Goal: Information Seeking & Learning: Learn about a topic

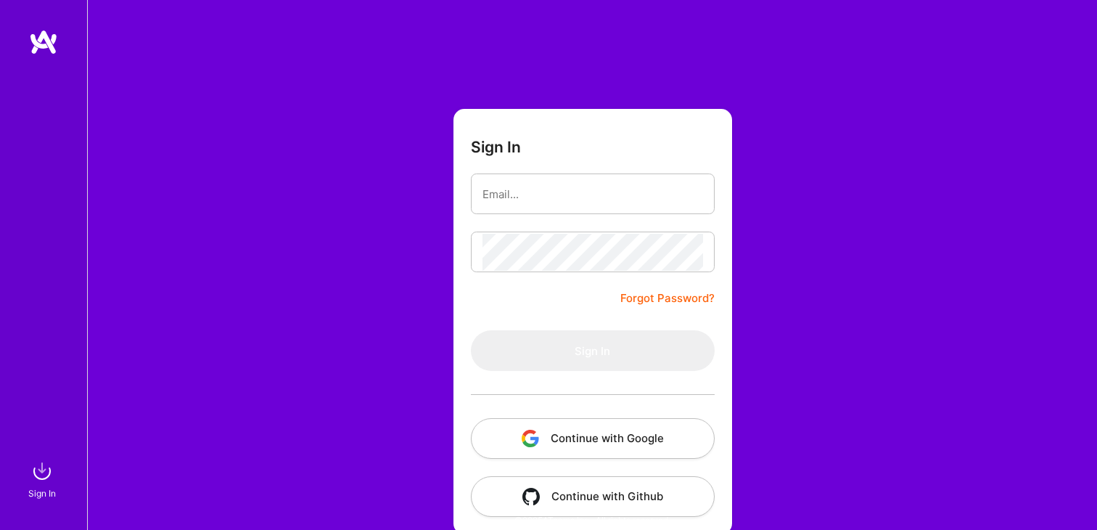
scroll to position [15, 0]
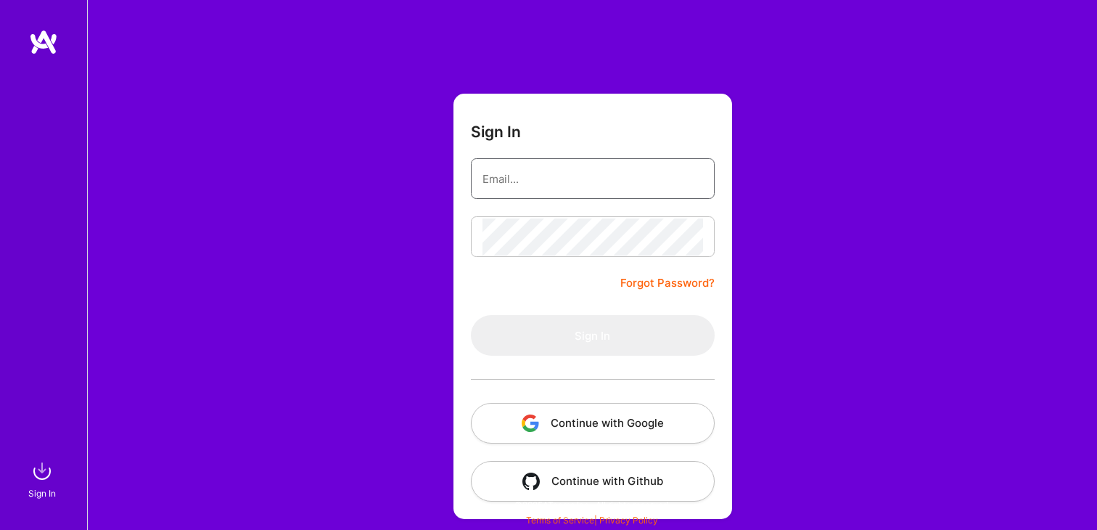
type input "[PERSON_NAME][EMAIL_ADDRESS][DOMAIN_NAME]"
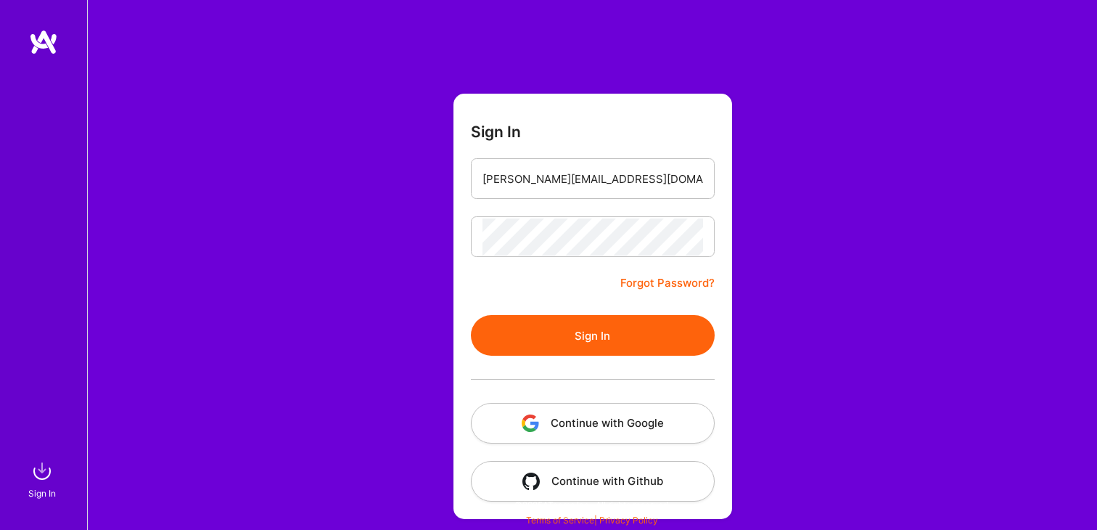
click at [600, 328] on button "Sign In" at bounding box center [593, 335] width 244 height 41
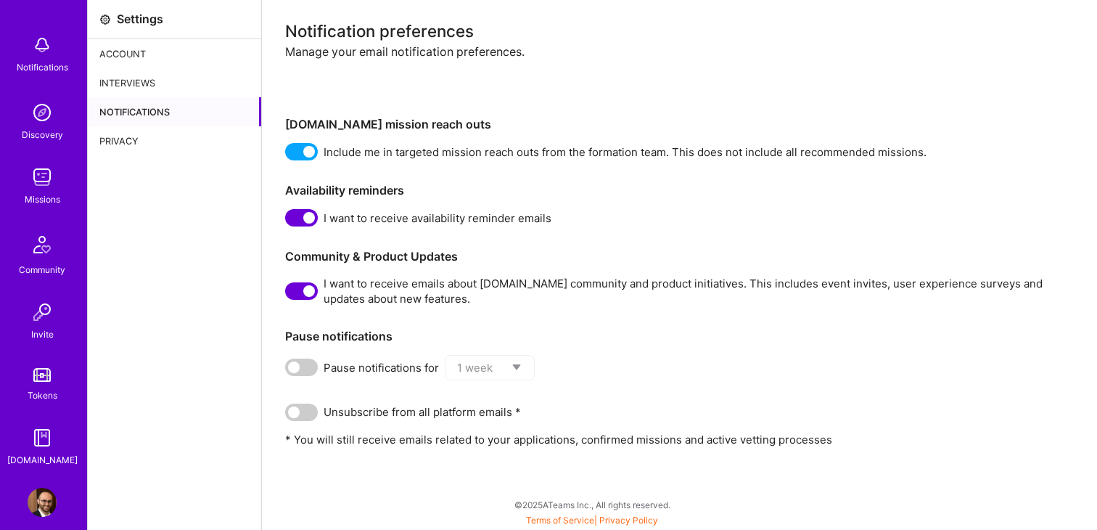
scroll to position [70, 0]
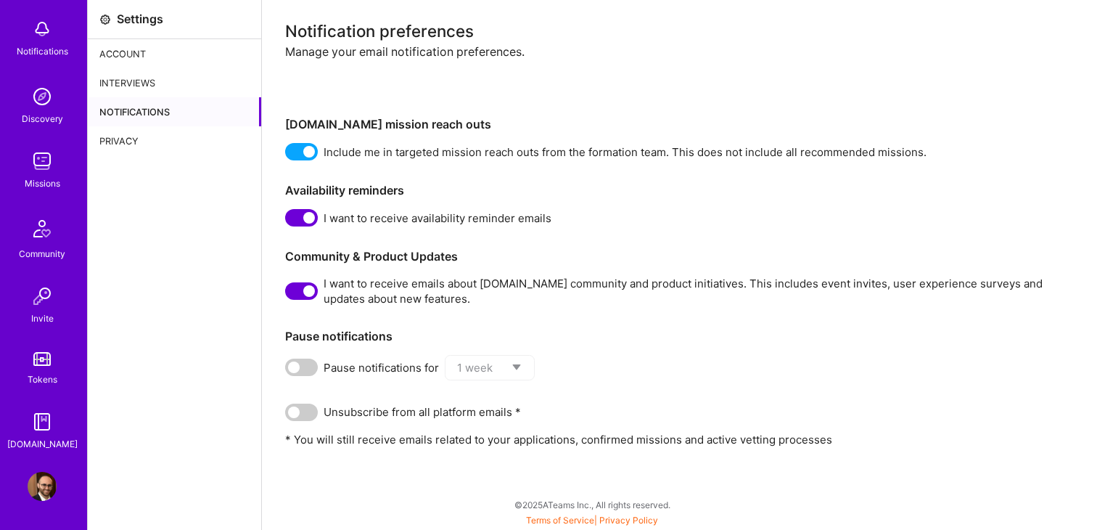
click at [35, 482] on img at bounding box center [42, 486] width 29 height 29
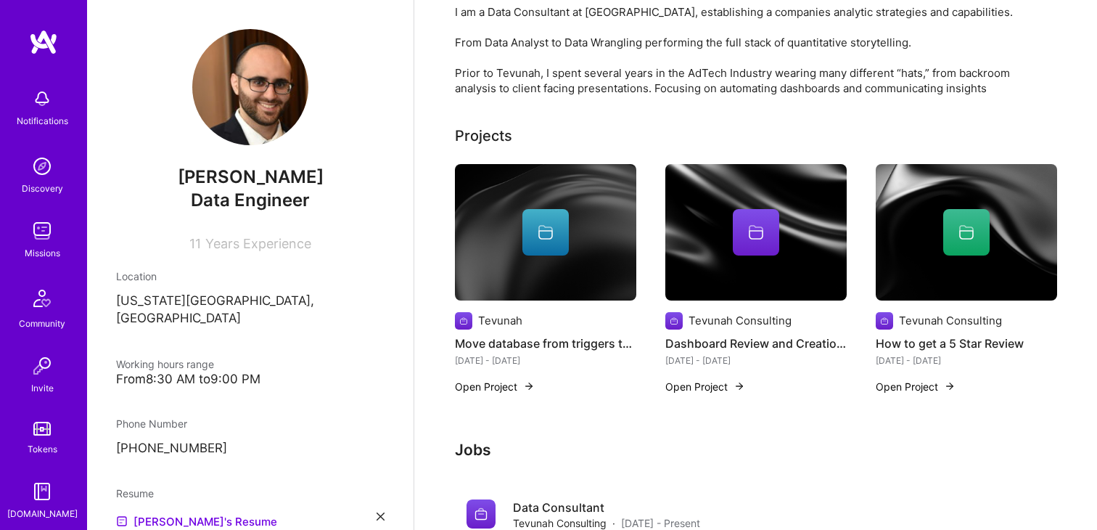
scroll to position [424, 0]
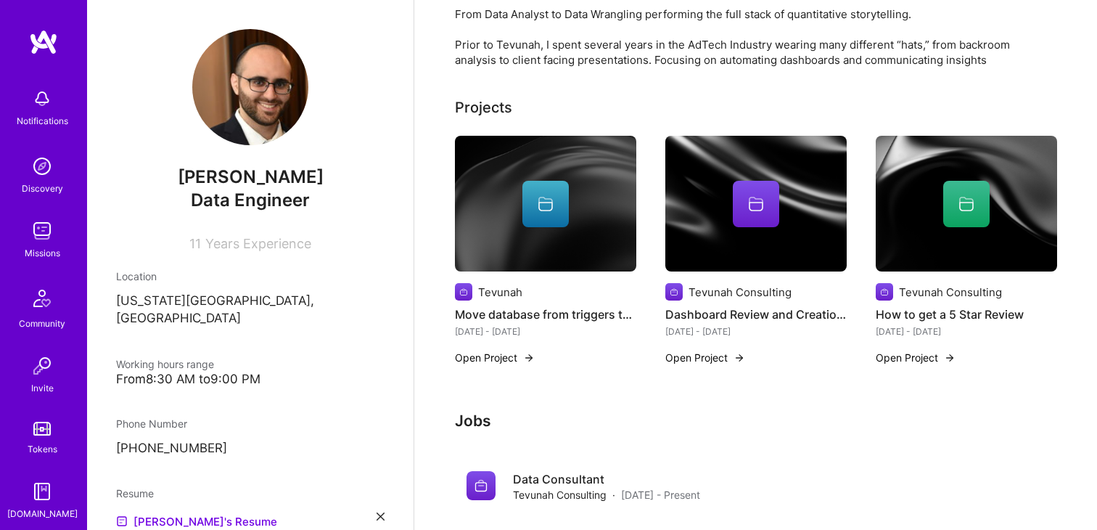
click at [526, 305] on h4 "Move database from triggers to dbt" at bounding box center [545, 314] width 181 height 19
click at [507, 350] on button "Open Project" at bounding box center [495, 357] width 80 height 15
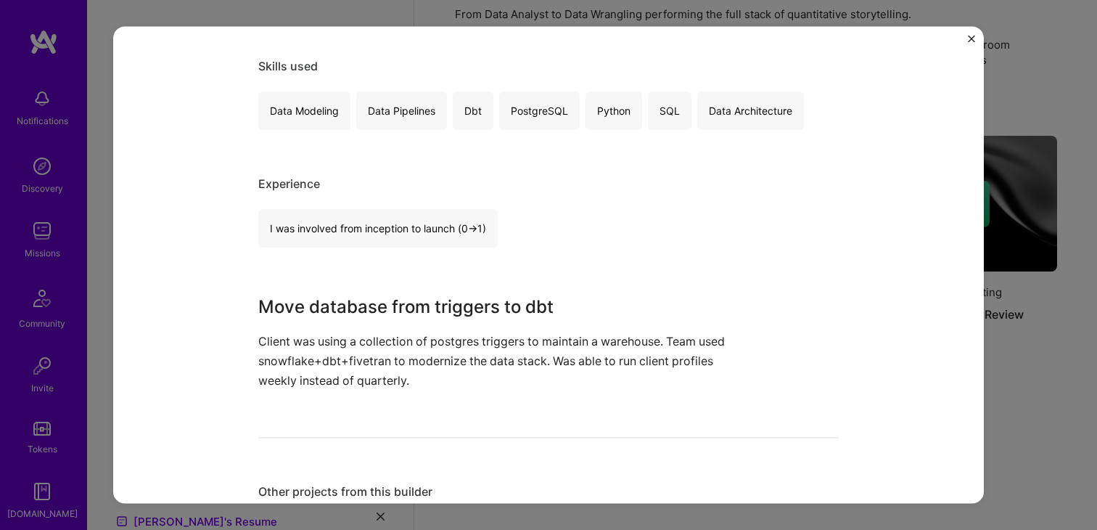
scroll to position [255, 0]
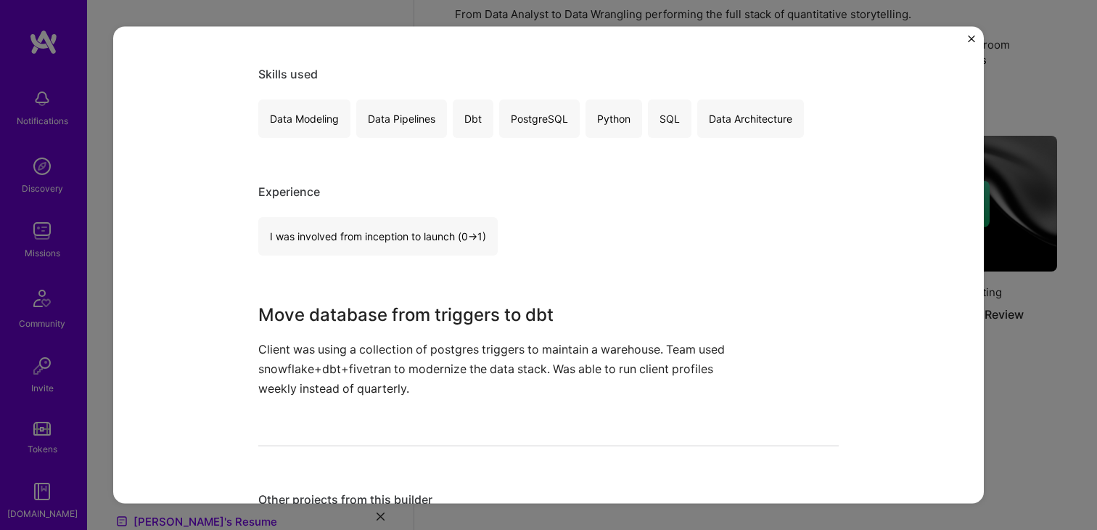
click at [325, 371] on p "Client was using a collection of postgres triggers to maintain a warehouse. Tea…" at bounding box center [494, 368] width 472 height 59
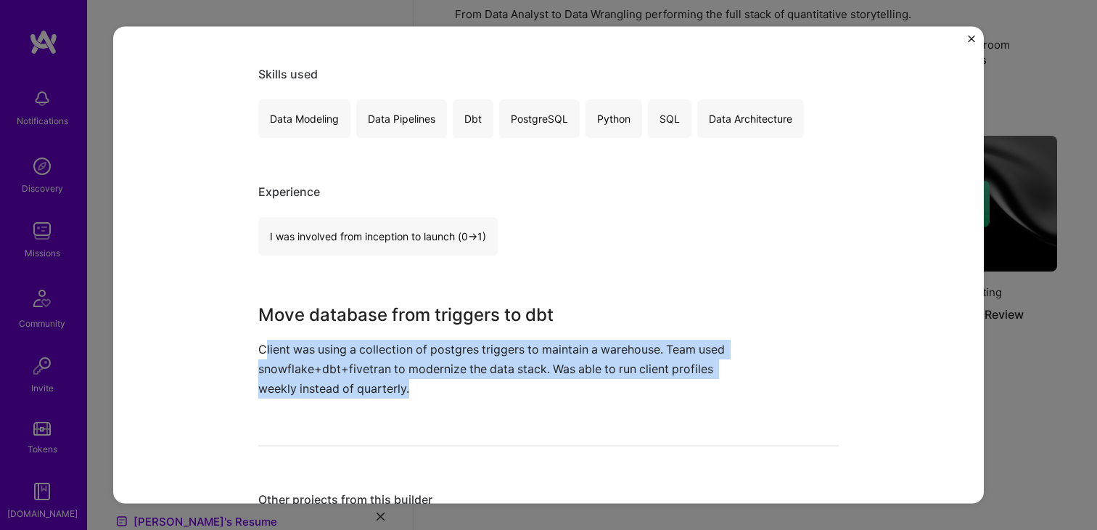
drag, startPoint x: 268, startPoint y: 353, endPoint x: 513, endPoint y: 397, distance: 249.1
click at [513, 397] on p "Client was using a collection of postgres triggers to maintain a warehouse. Tea…" at bounding box center [494, 368] width 472 height 59
copy p "lient was using a collection of postgres triggers to maintain a warehouse. Team…"
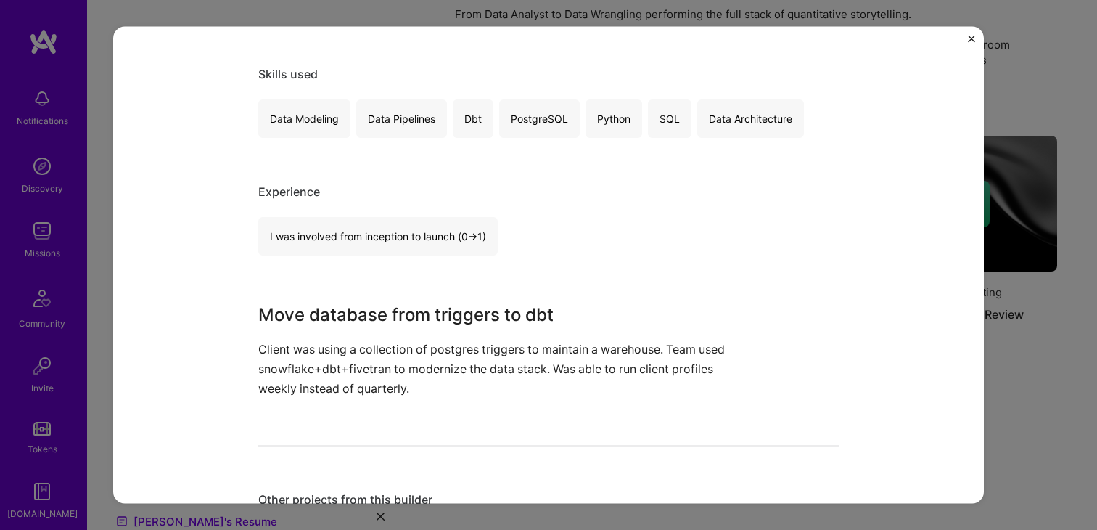
click at [576, 254] on div "I was involved from inception to launch (0 -> 1)" at bounding box center [548, 236] width 580 height 38
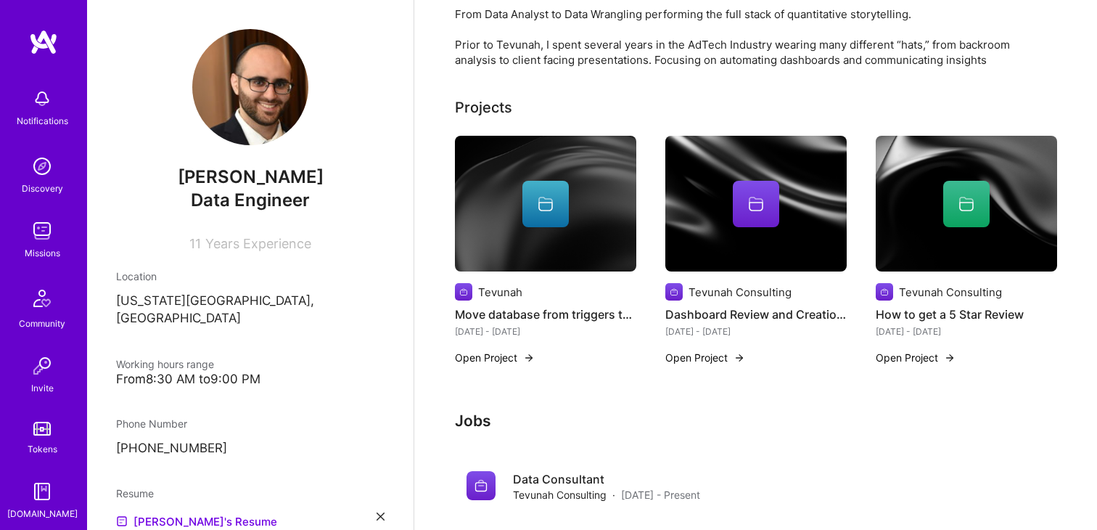
click at [836, 365] on div "Complete your profile to take the first step in unlocking full [DOMAIN_NAME] ac…" at bounding box center [756, 278] width 602 height 1254
click at [747, 305] on h4 "Dashboard Review and Creation for E-commerce Company" at bounding box center [755, 314] width 181 height 19
click at [722, 329] on div "Tevunah Consulting Dashboard Review and Creation for E-commerce Company [DATE] …" at bounding box center [755, 259] width 181 height 247
click at [715, 350] on button "Open Project" at bounding box center [705, 357] width 80 height 15
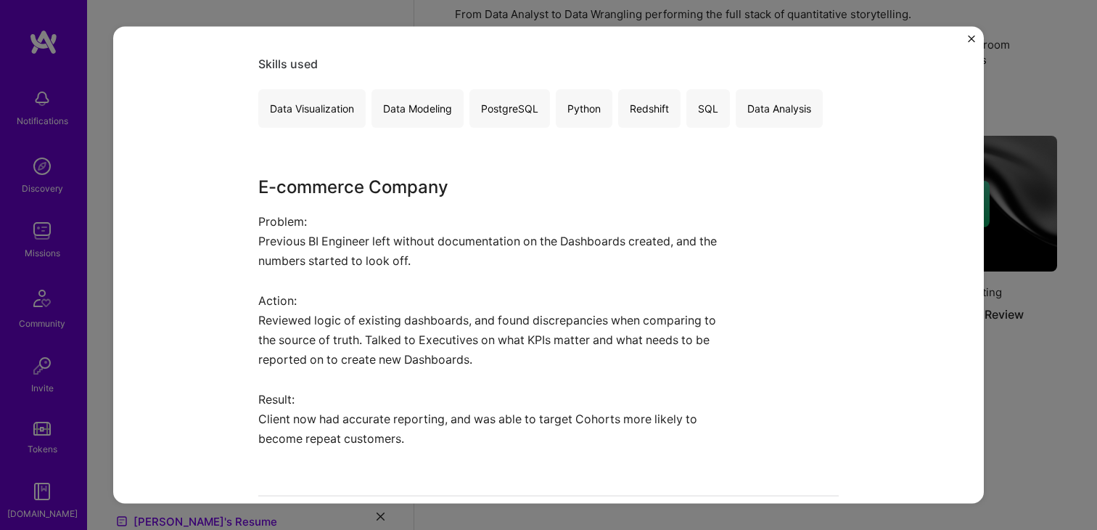
scroll to position [268, 0]
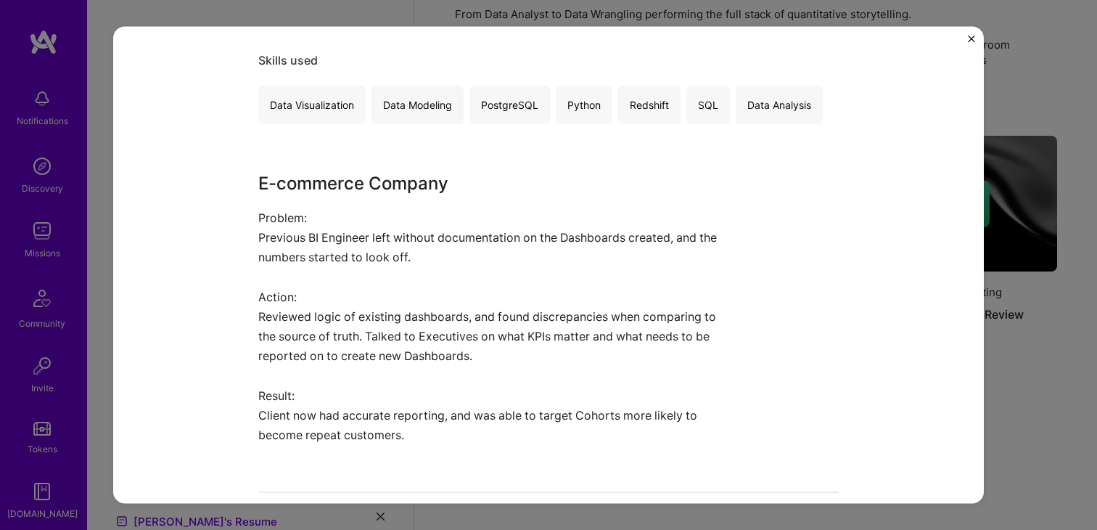
click at [286, 255] on p "Problem: Previous BI Engineer left without documentation on the Dashboards crea…" at bounding box center [494, 247] width 472 height 79
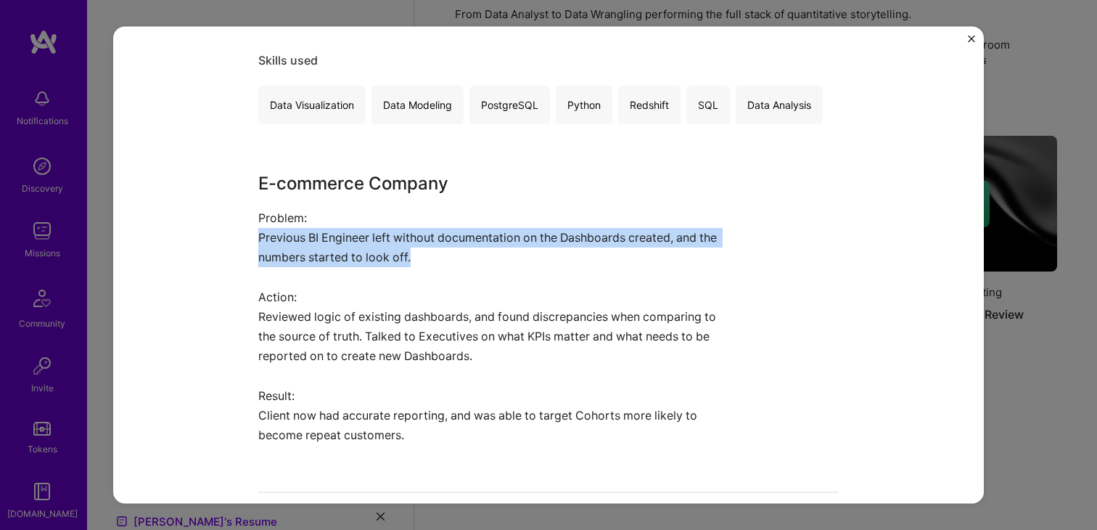
copy p "Previous BI Engineer left without documentation on the Dashboards created, and …"
drag, startPoint x: 258, startPoint y: 241, endPoint x: 441, endPoint y: 260, distance: 184.6
click at [441, 260] on p "Problem: Previous BI Engineer left without documentation on the Dashboards crea…" at bounding box center [494, 247] width 472 height 79
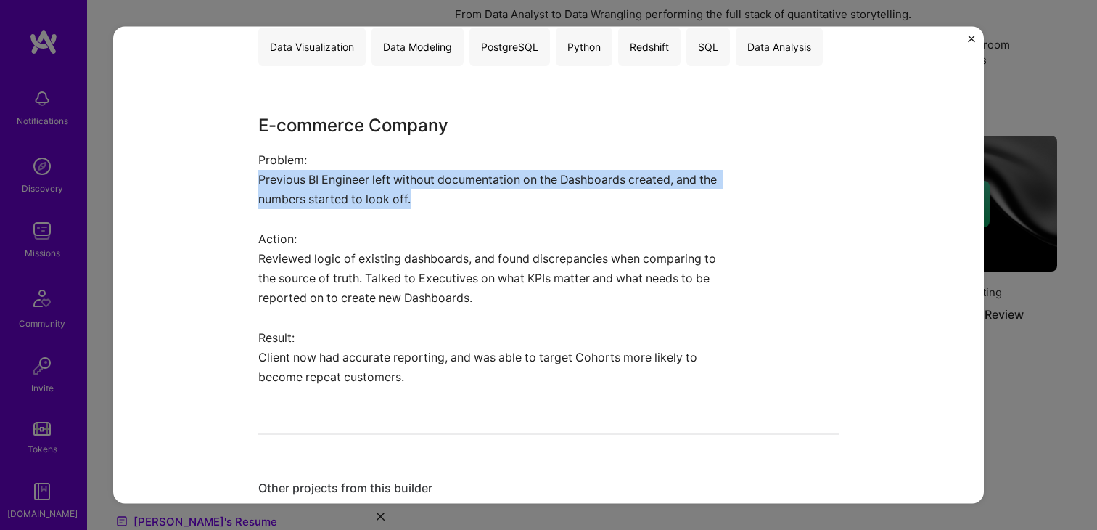
scroll to position [270, 0]
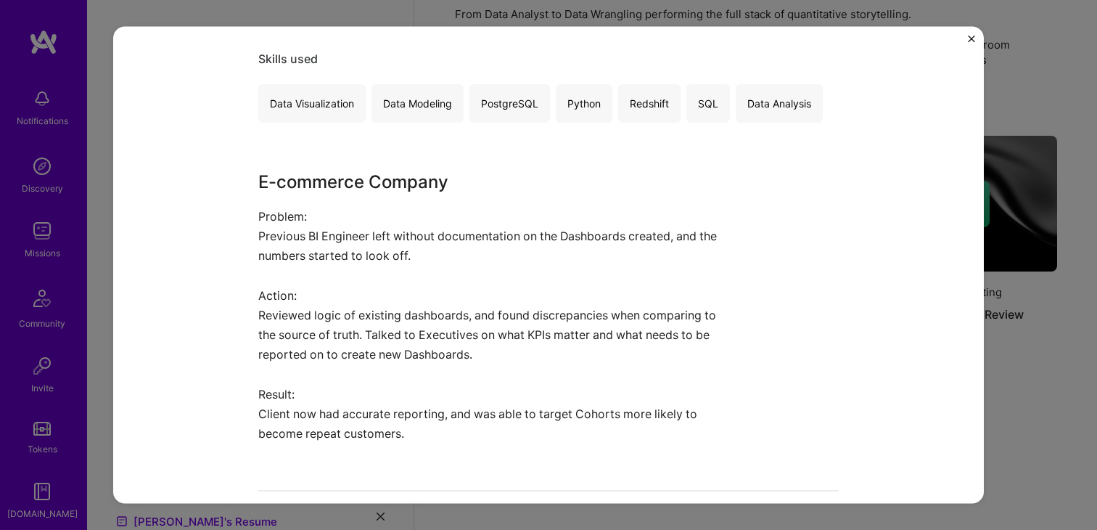
click at [404, 436] on p "Result: Client now had accurate reporting, and was able to target Cohorts more …" at bounding box center [494, 413] width 472 height 59
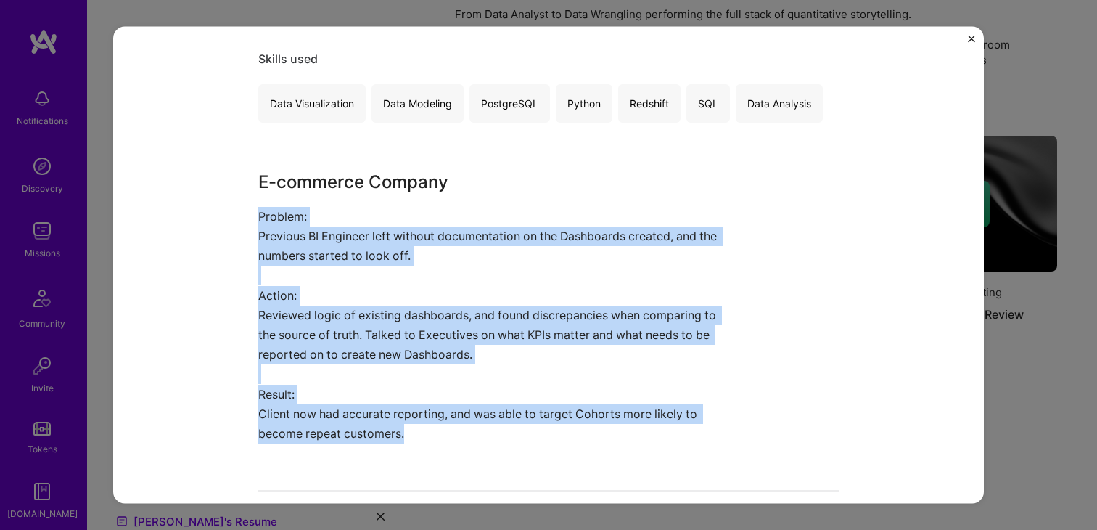
drag, startPoint x: 418, startPoint y: 436, endPoint x: 258, endPoint y: 216, distance: 272.1
click at [258, 216] on div "Dashboard Review and Creation for E-commerce Company Tevunah Consulting E-Comme…" at bounding box center [548, 265] width 870 height 477
copy div "Problem: Previous BI Engineer left without documentation on the Dashboards crea…"
